Goal: Find contact information: Find contact information

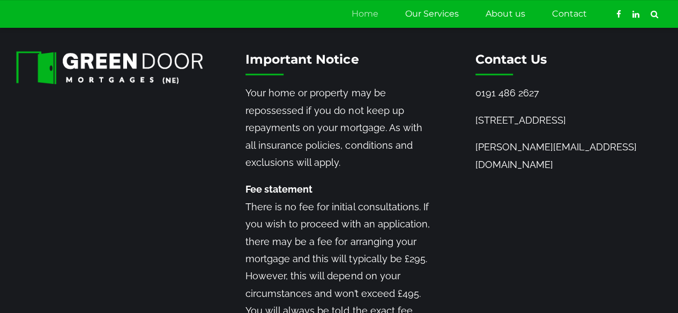
scroll to position [1795, 0]
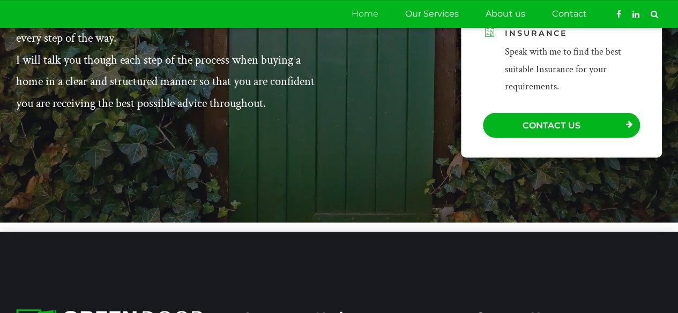
scroll to position [1528, 0]
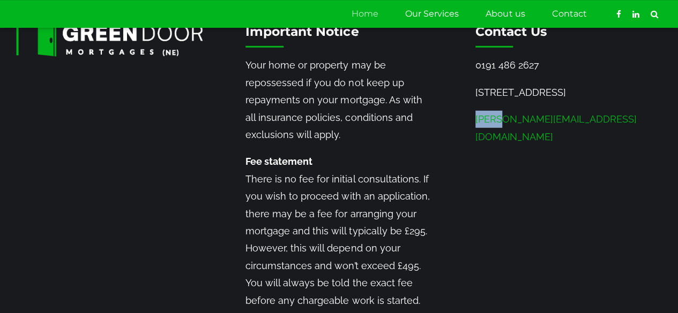
drag, startPoint x: 470, startPoint y: 155, endPoint x: 503, endPoint y: 162, distance: 32.8
click at [503, 155] on div "Contact Us [PHONE_NUMBER][GEOGRAPHIC_DATA][STREET_ADDRESS] [PERSON_NAME][EMAIL_…" at bounding box center [568, 90] width 229 height 132
copy link "[PERSON_NAME]"
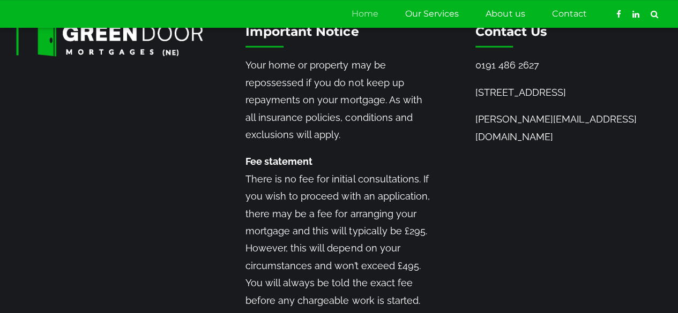
scroll to position [1795, 0]
